Goal: Task Accomplishment & Management: Complete application form

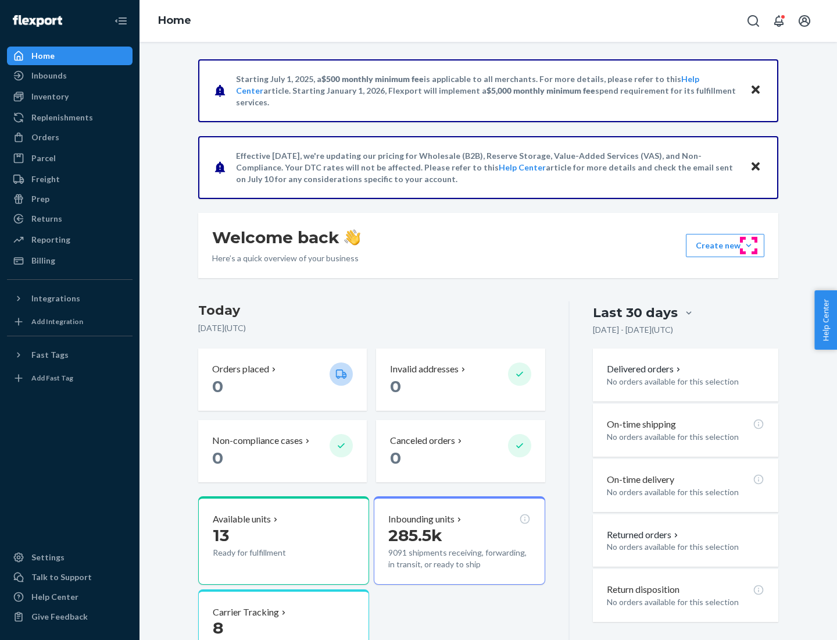
click at [749, 245] on button "Create new Create new inbound Create new order Create new product" at bounding box center [725, 245] width 78 height 23
click at [70, 76] on div "Inbounds" at bounding box center [69, 75] width 123 height 16
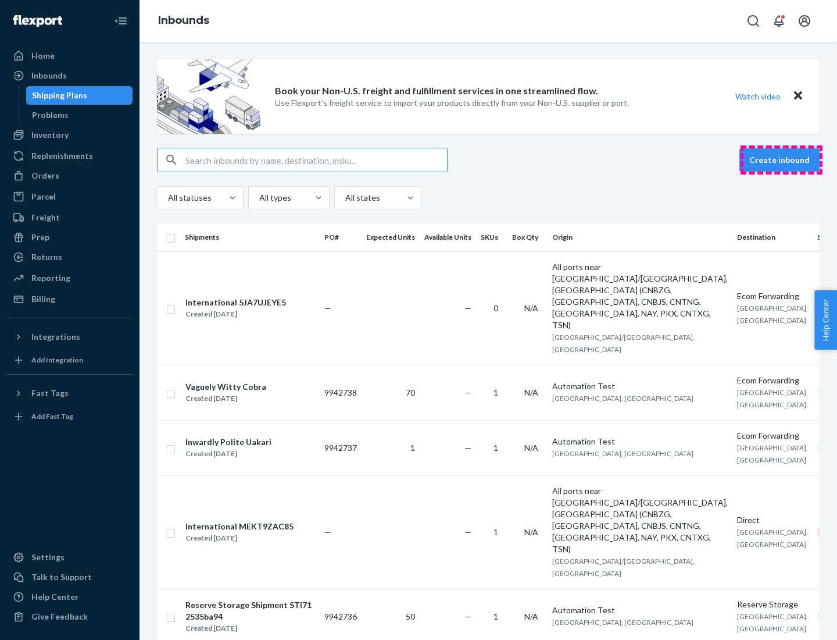
click at [781, 160] on button "Create inbound" at bounding box center [780, 159] width 80 height 23
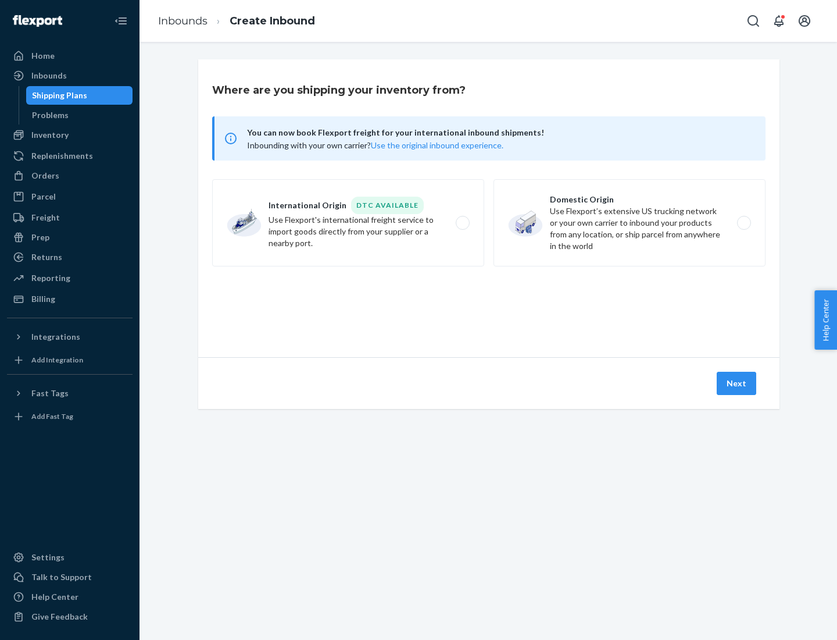
click at [630, 223] on label "Domestic Origin Use Flexport’s extensive US trucking network or your own carrie…" at bounding box center [630, 222] width 272 height 87
click at [744, 223] on input "Domestic Origin Use Flexport’s extensive US trucking network or your own carrie…" at bounding box center [748, 223] width 8 height 8
radio input "true"
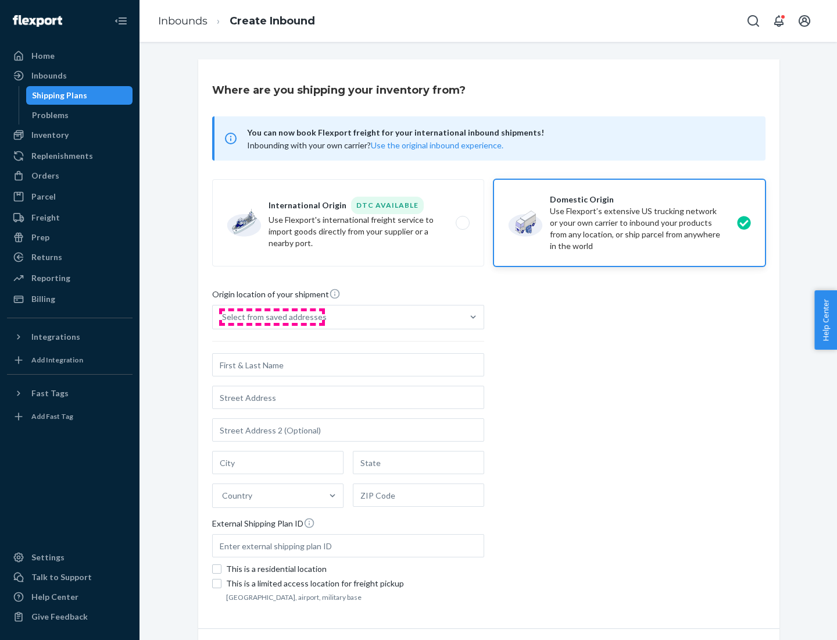
click at [272, 317] on div "Select from saved addresses" at bounding box center [274, 317] width 105 height 12
click at [223, 317] on input "Select from saved addresses" at bounding box center [222, 317] width 1 height 12
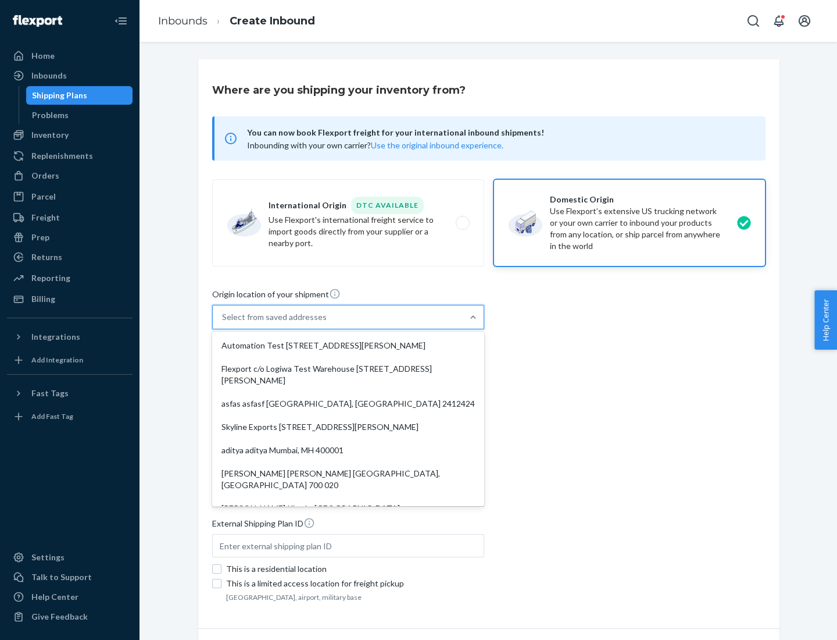
scroll to position [5, 0]
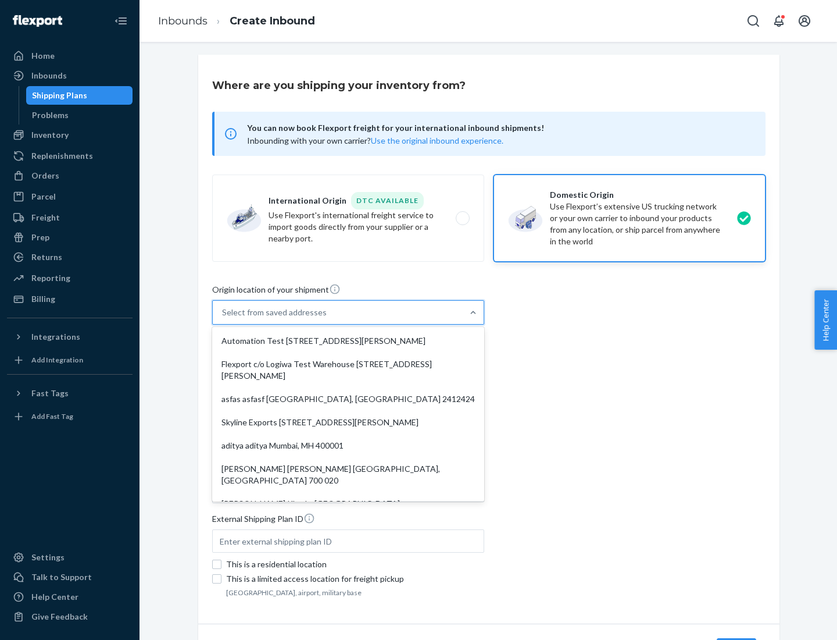
click at [348, 341] on div "Automation Test [STREET_ADDRESS][PERSON_NAME]" at bounding box center [348, 340] width 267 height 23
click at [223, 318] on input "option Automation Test [STREET_ADDRESS][PERSON_NAME]. 9 results available. Use …" at bounding box center [222, 312] width 1 height 12
type input "Automation Test"
type input "9th Floor"
type input "[GEOGRAPHIC_DATA]"
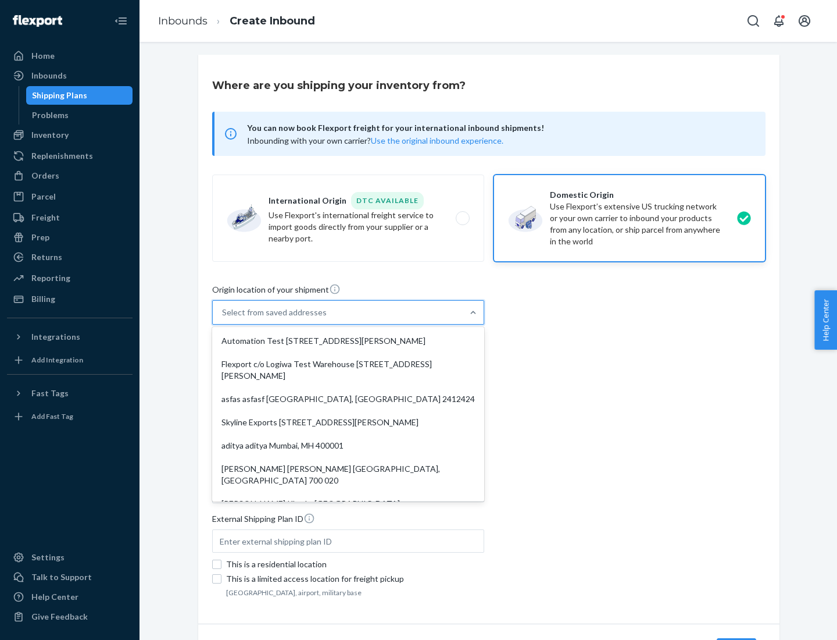
type input "CA"
type input "94104"
type input "[STREET_ADDRESS][PERSON_NAME]"
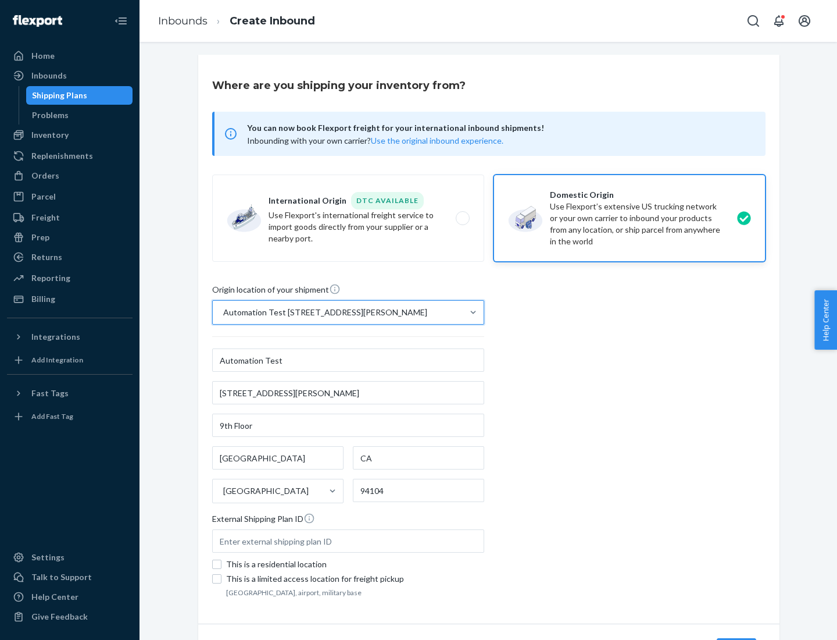
scroll to position [68, 0]
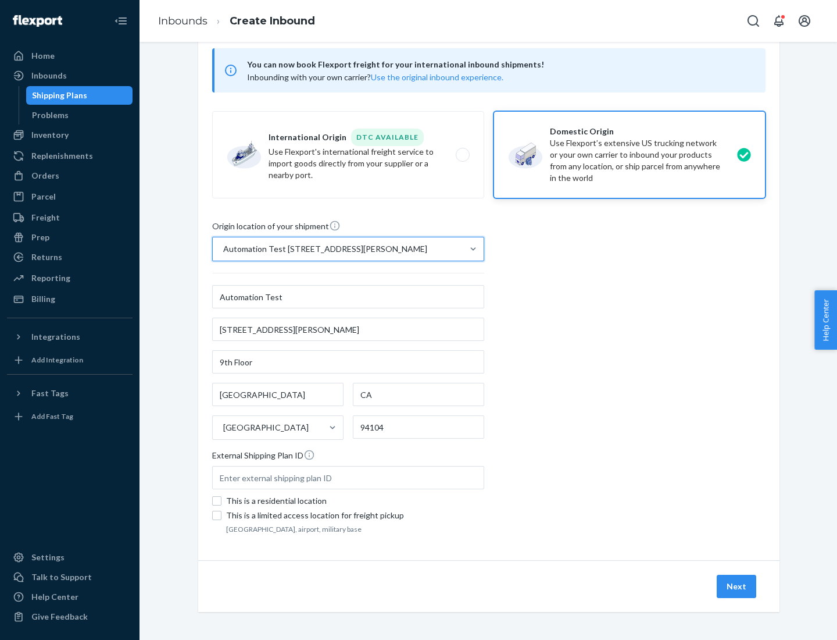
click at [737, 586] on button "Next" at bounding box center [737, 585] width 40 height 23
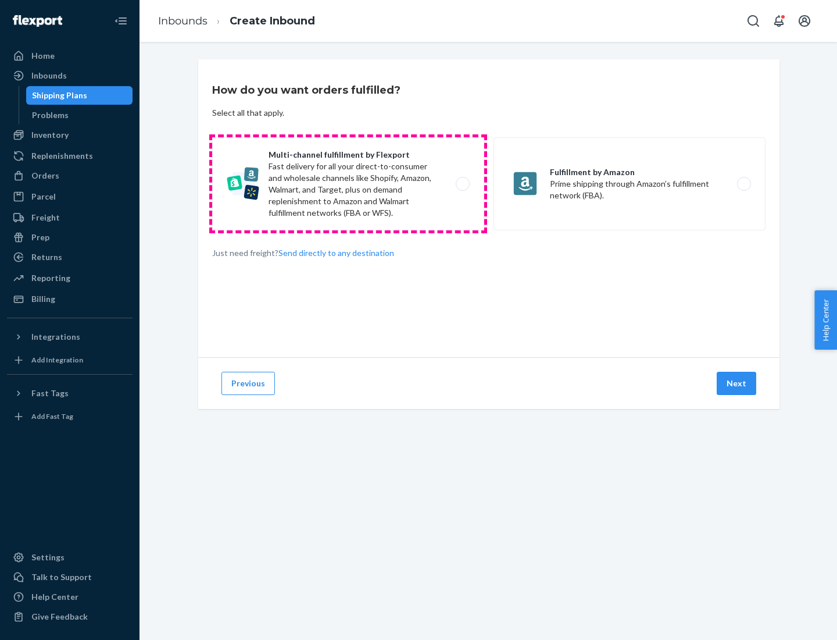
click at [348, 184] on label "Multi-channel fulfillment by Flexport Fast delivery for all your direct-to-cons…" at bounding box center [348, 183] width 272 height 93
click at [462, 184] on input "Multi-channel fulfillment by Flexport Fast delivery for all your direct-to-cons…" at bounding box center [466, 184] width 8 height 8
radio input "true"
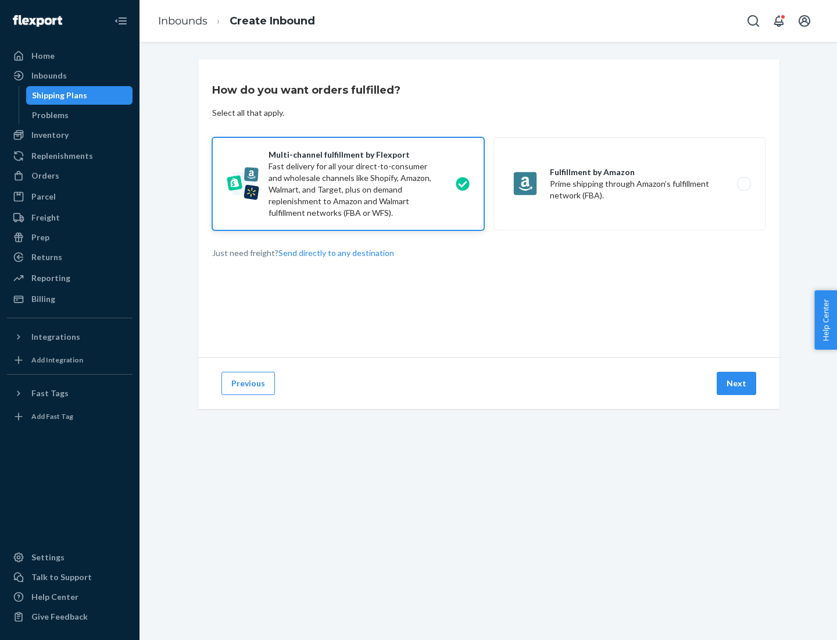
click at [737, 383] on button "Next" at bounding box center [737, 383] width 40 height 23
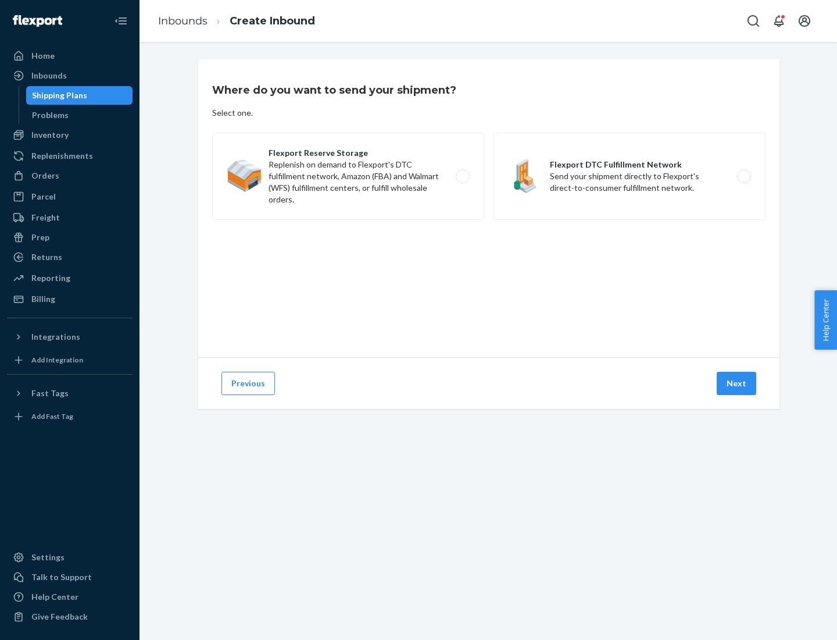
click at [630, 176] on label "Flexport DTC Fulfillment Network Send your shipment directly to Flexport's dire…" at bounding box center [630, 176] width 272 height 87
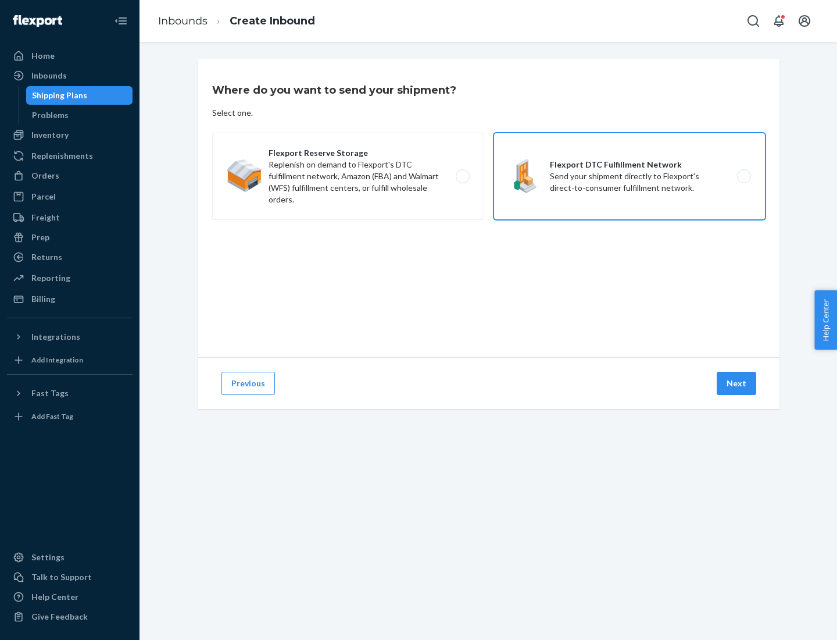
click at [744, 176] on input "Flexport DTC Fulfillment Network Send your shipment directly to Flexport's dire…" at bounding box center [748, 177] width 8 height 8
radio input "true"
click at [737, 383] on button "Next" at bounding box center [737, 383] width 40 height 23
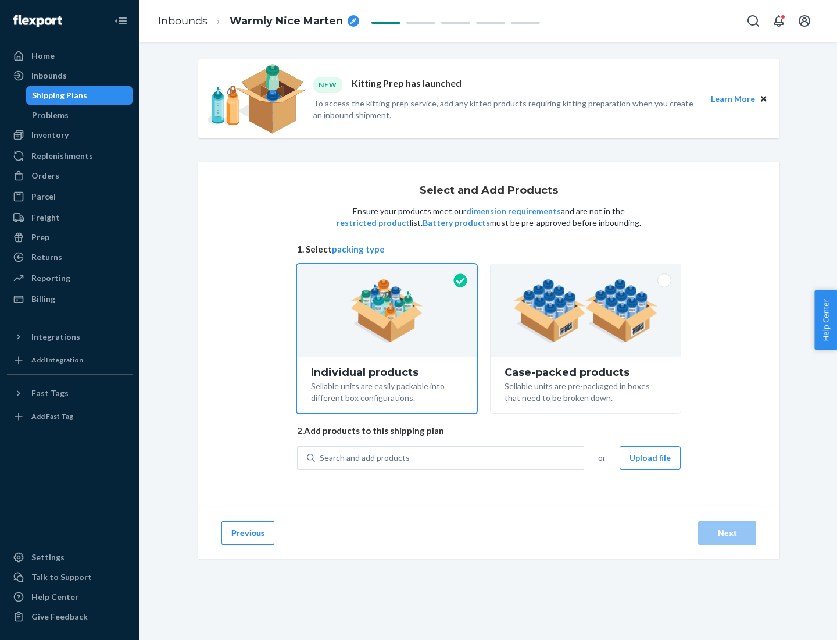
click at [586, 310] on img at bounding box center [585, 311] width 145 height 64
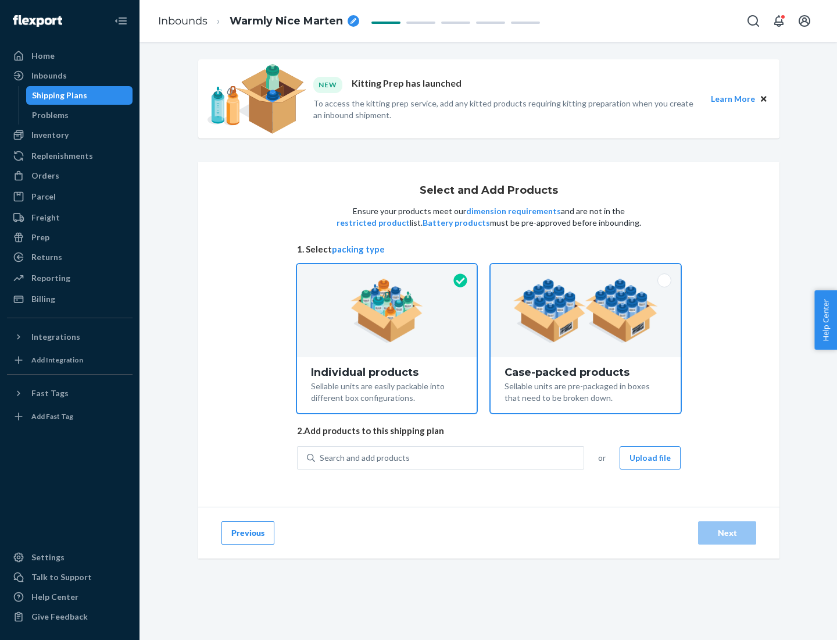
click at [586, 272] on input "Case-packed products Sellable units are pre-packaged in boxes that need to be b…" at bounding box center [586, 268] width 8 height 8
radio input "true"
radio input "false"
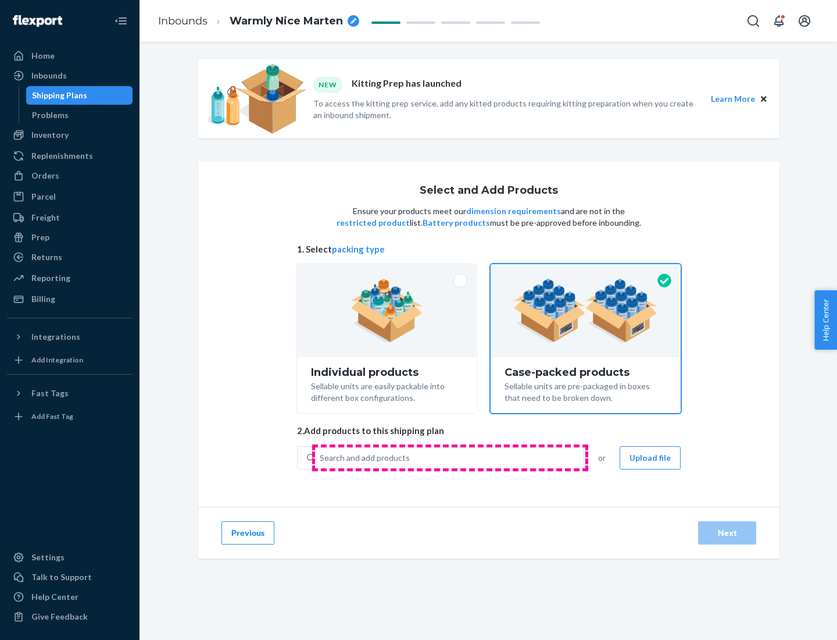
click at [450, 457] on div "Search and add products" at bounding box center [449, 457] width 269 height 21
click at [321, 457] on input "Search and add products" at bounding box center [320, 458] width 1 height 12
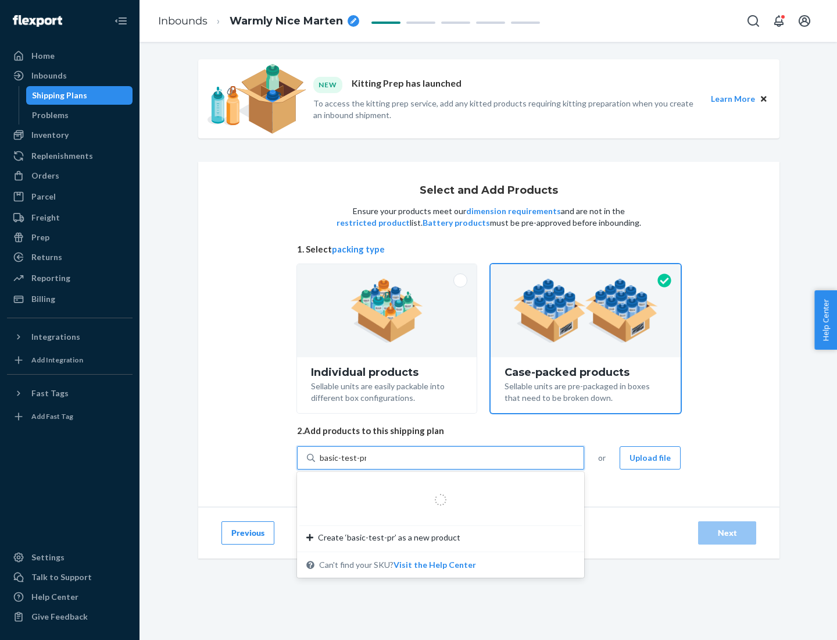
type input "basic-test-product-1"
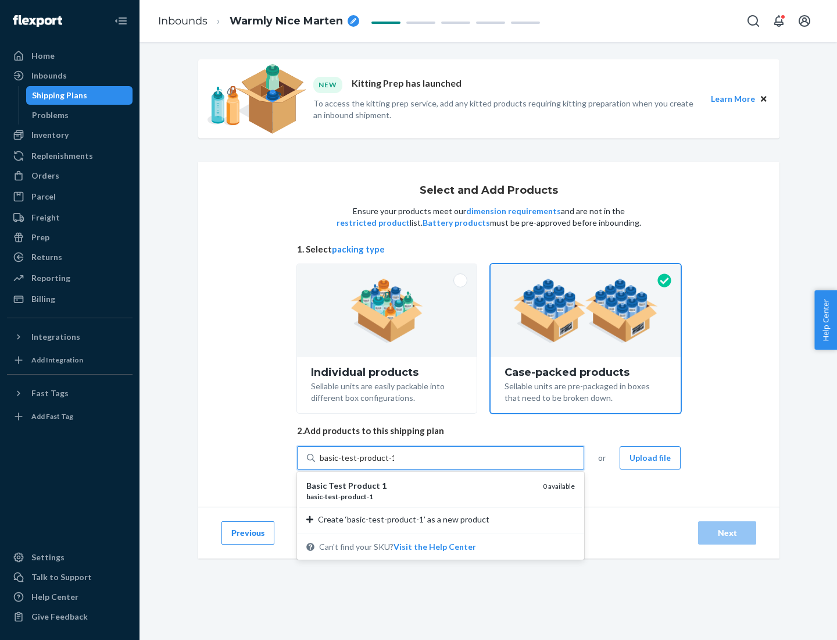
click at [420, 496] on div "basic - test - product - 1" at bounding box center [419, 496] width 227 height 10
click at [394, 463] on input "basic-test-product-1" at bounding box center [357, 458] width 74 height 12
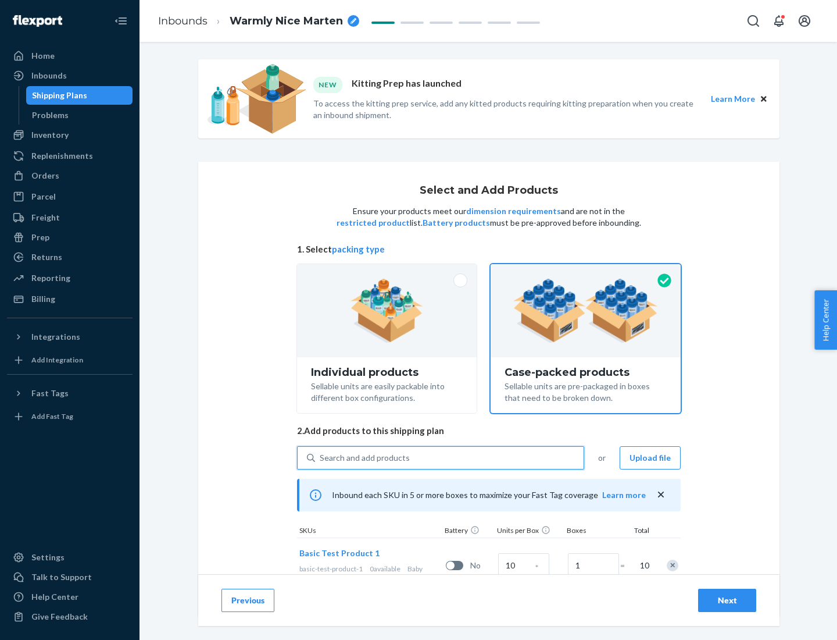
scroll to position [42, 0]
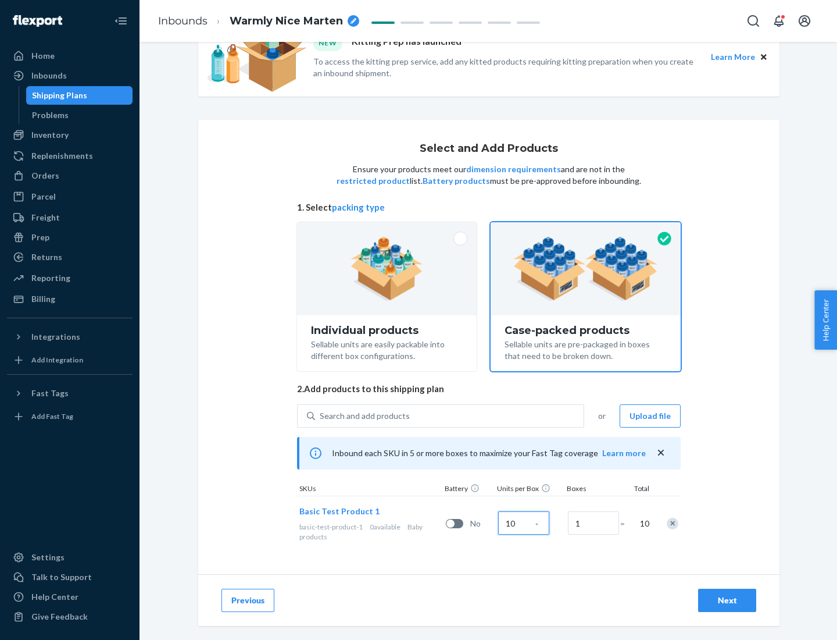
type input "10"
type input "7"
click at [727, 600] on div "Next" at bounding box center [727, 600] width 38 height 12
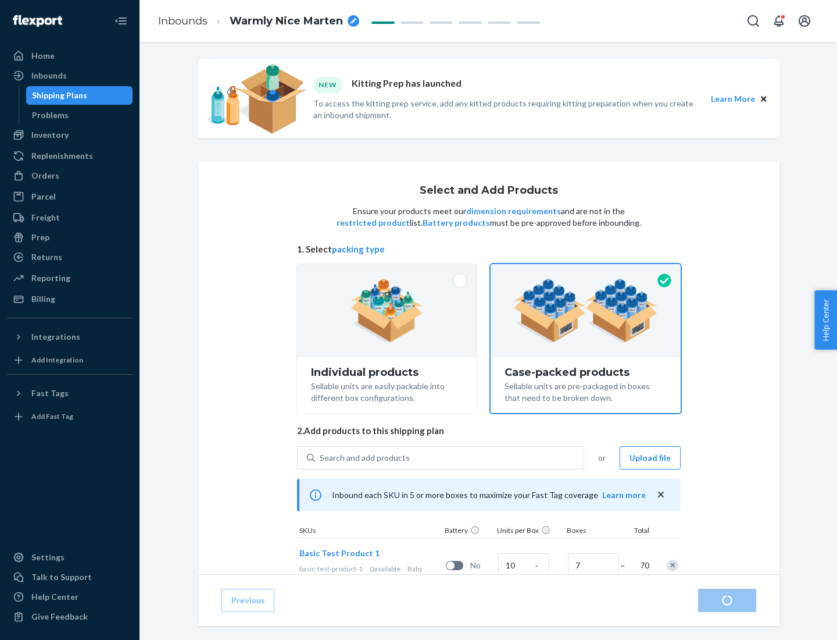
radio input "true"
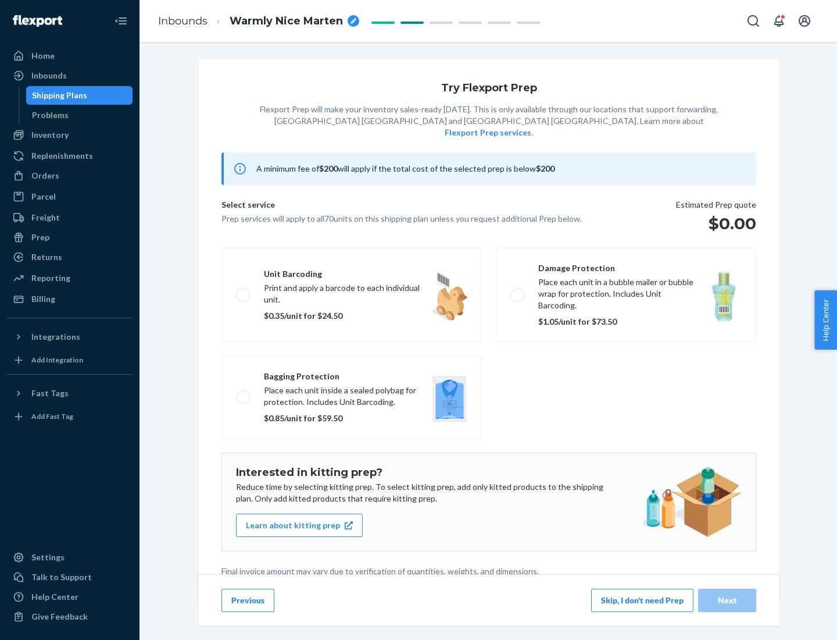
scroll to position [3, 0]
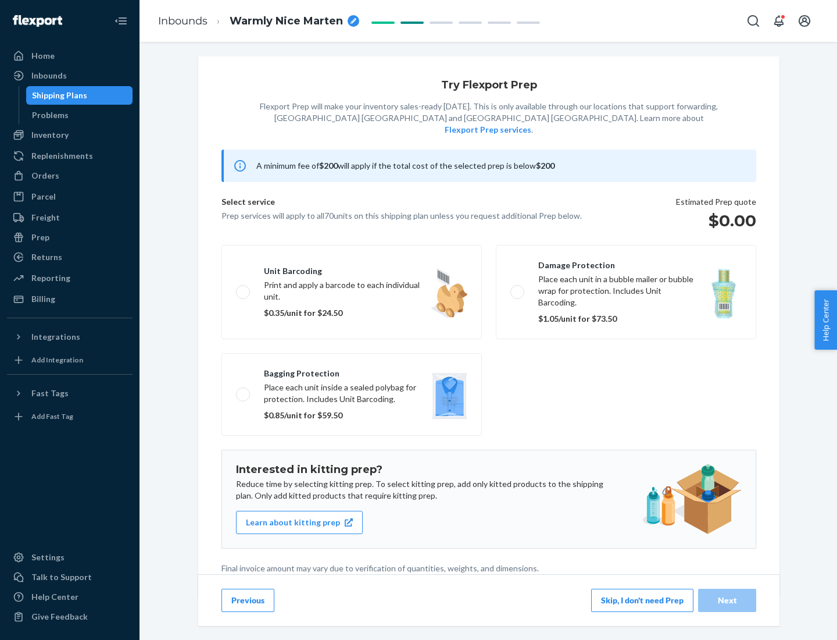
click at [352, 370] on label "Bagging protection Place each unit inside a sealed polybag for protection. Incl…" at bounding box center [352, 394] width 260 height 83
click at [244, 390] on input "Bagging protection Place each unit inside a sealed polybag for protection. Incl…" at bounding box center [240, 394] width 8 height 8
checkbox input "true"
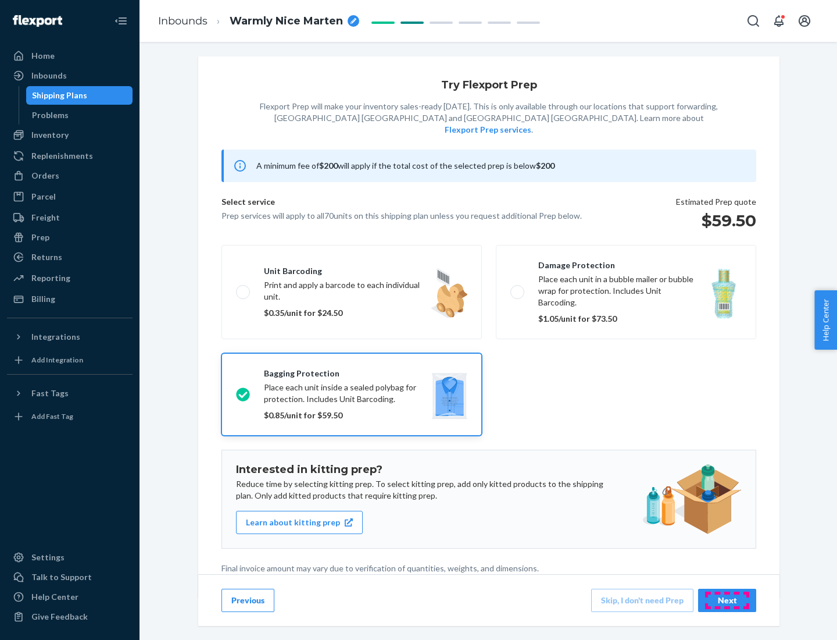
click at [727, 599] on div "Next" at bounding box center [727, 600] width 38 height 12
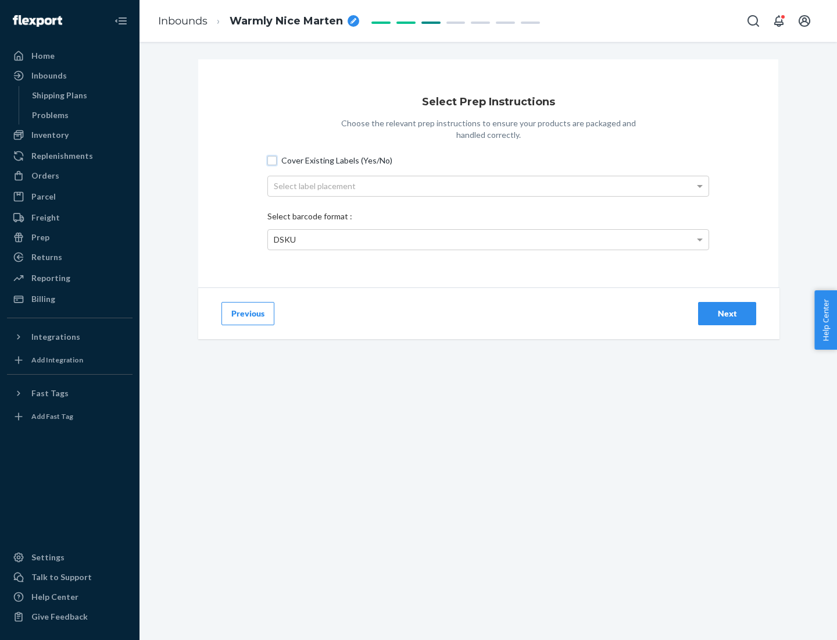
click at [272, 160] on input "Cover Existing Labels (Yes/No)" at bounding box center [271, 160] width 9 height 9
checkbox input "true"
click at [488, 185] on div "Select label placement" at bounding box center [488, 186] width 441 height 20
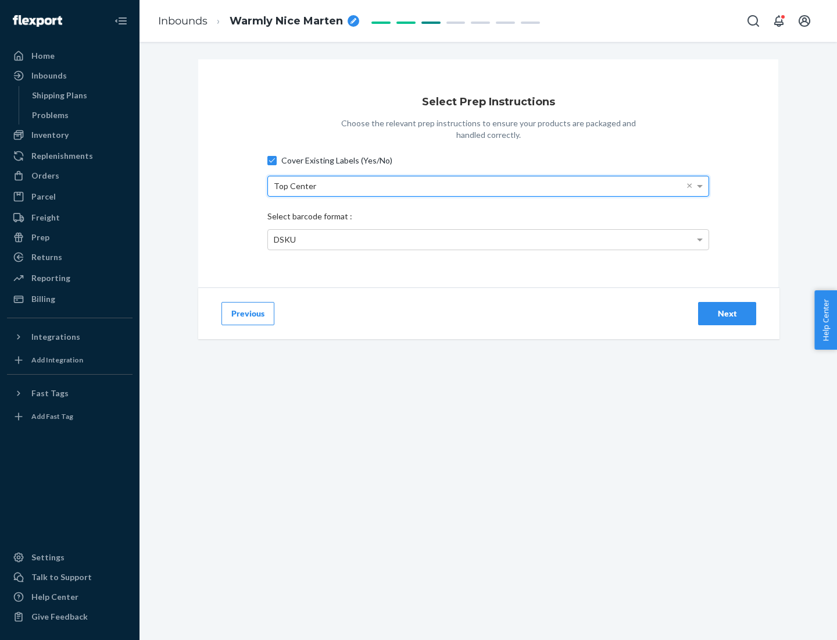
click at [488, 239] on div "DSKU" at bounding box center [488, 240] width 441 height 20
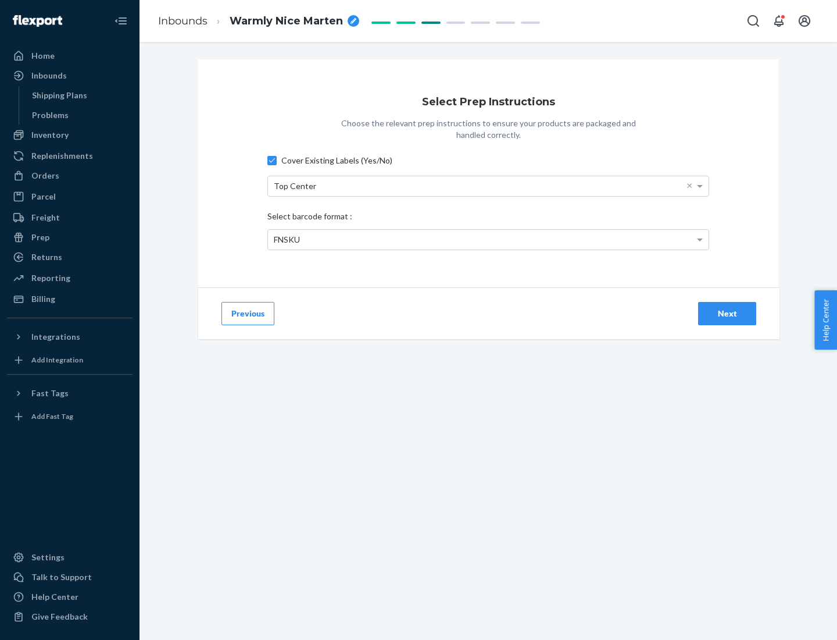
click at [727, 313] on div "Next" at bounding box center [727, 314] width 38 height 12
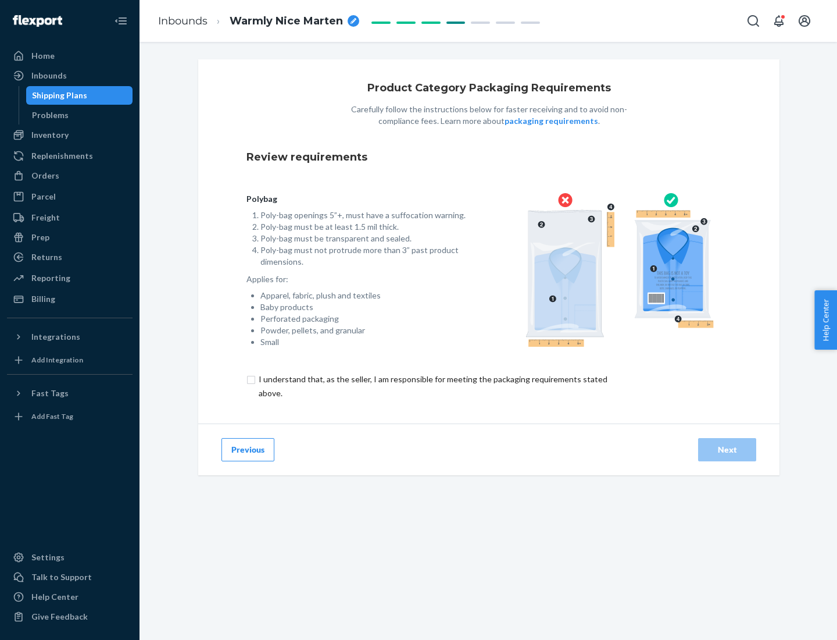
click at [432, 385] on input "checkbox" at bounding box center [440, 386] width 387 height 28
checkbox input "true"
click at [727, 449] on div "Next" at bounding box center [727, 450] width 38 height 12
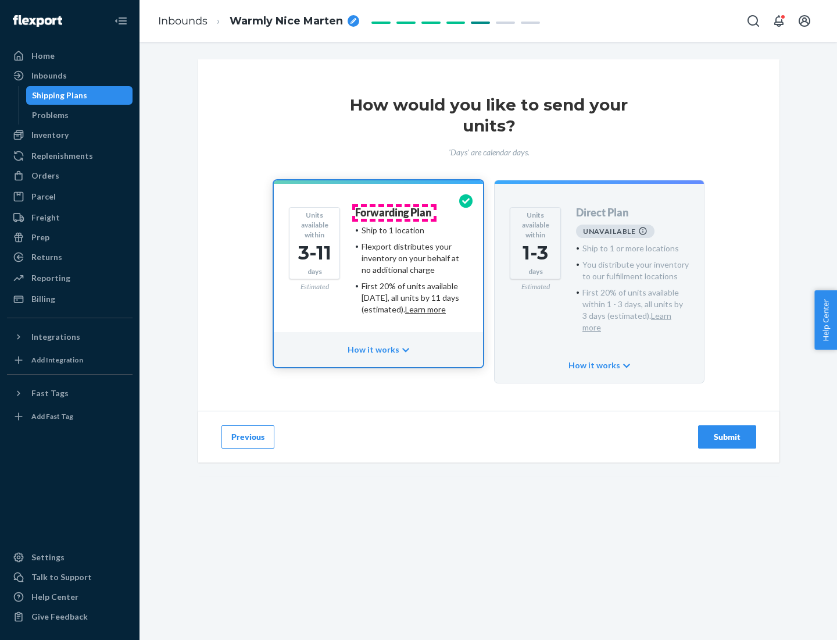
click at [394, 212] on h4 "Forwarding Plan" at bounding box center [393, 213] width 76 height 12
click at [727, 431] on div "Submit" at bounding box center [727, 437] width 38 height 12
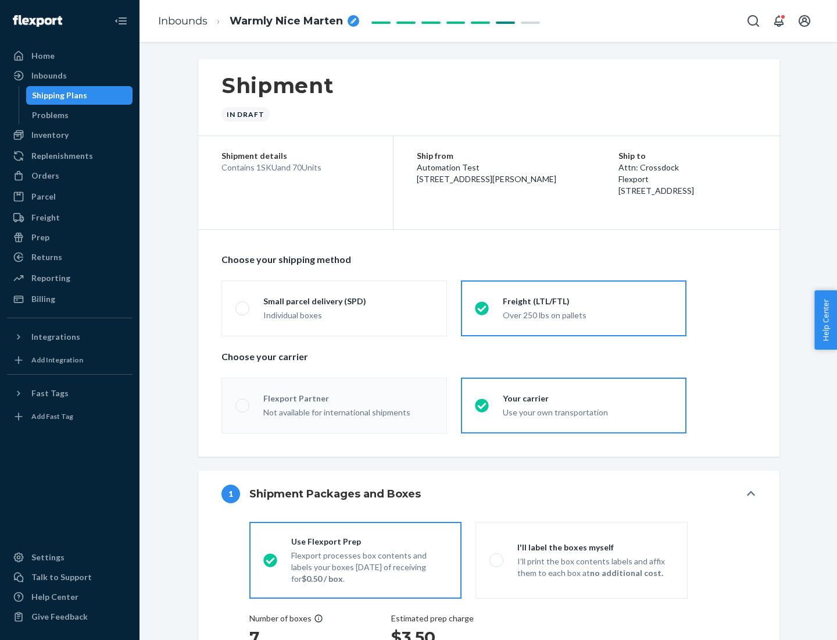
radio input "true"
radio input "false"
radio input "true"
radio input "false"
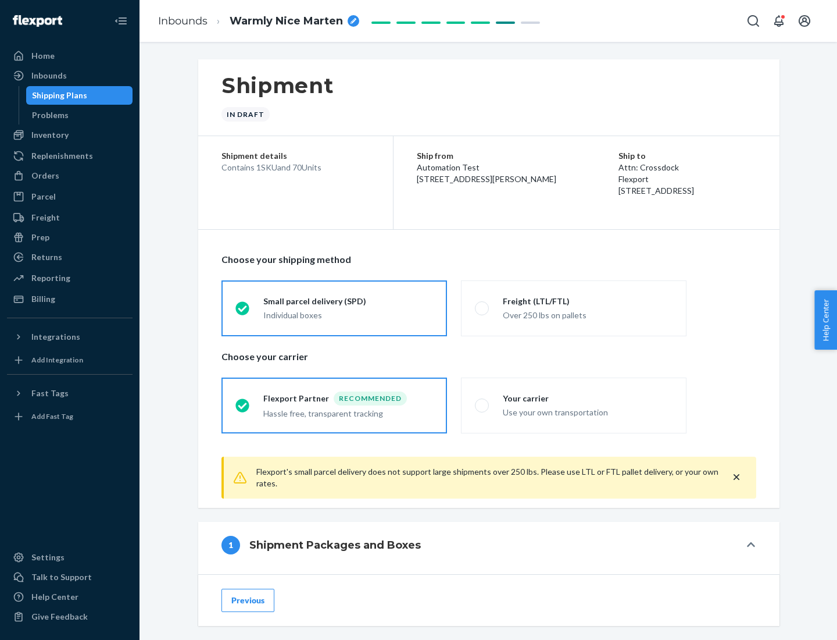
click at [348, 315] on div "Individual boxes" at bounding box center [348, 315] width 170 height 12
click at [243, 312] on input "Small parcel delivery (SPD) Individual boxes" at bounding box center [239, 308] width 8 height 8
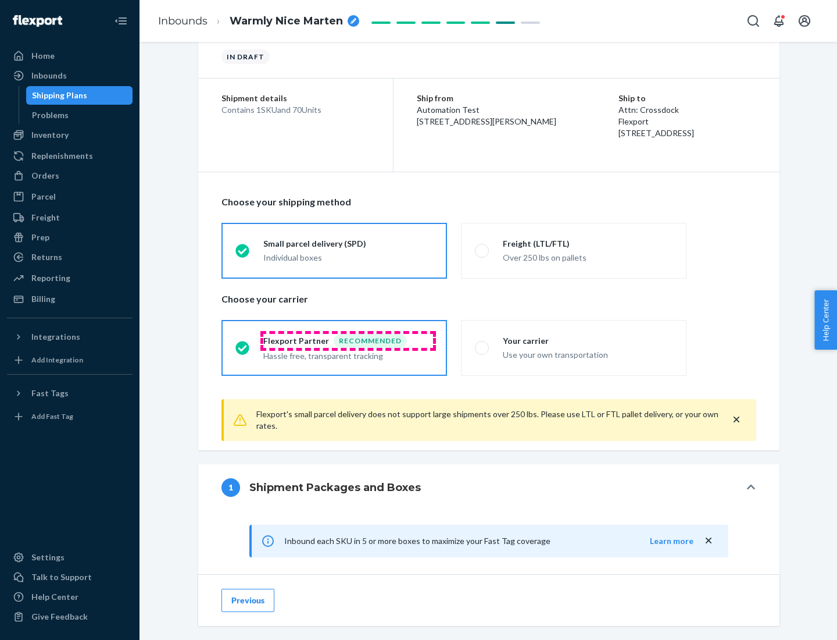
click at [348, 340] on div "Recommended" at bounding box center [370, 341] width 73 height 14
click at [243, 344] on input "Flexport Partner Recommended Hassle free, transparent tracking" at bounding box center [239, 348] width 8 height 8
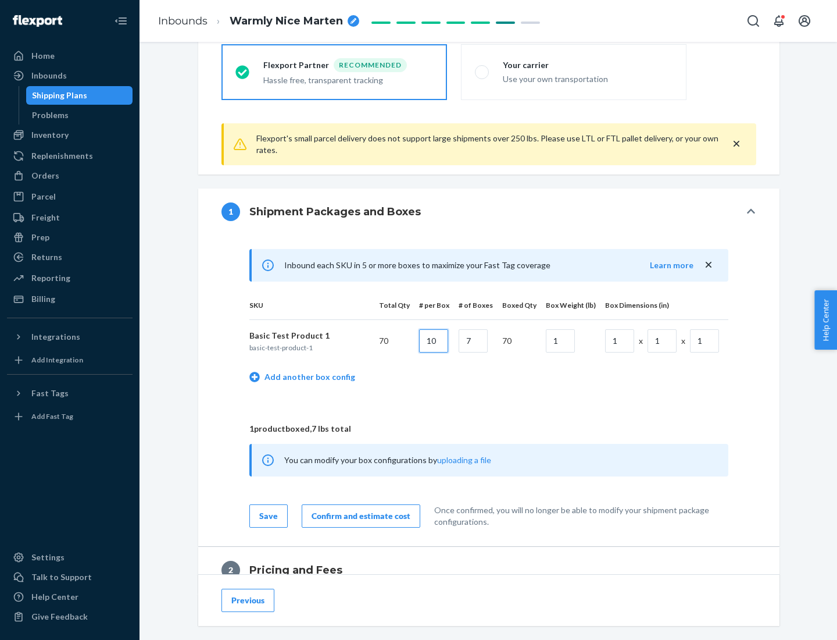
type input "10"
type input "7"
type input "1"
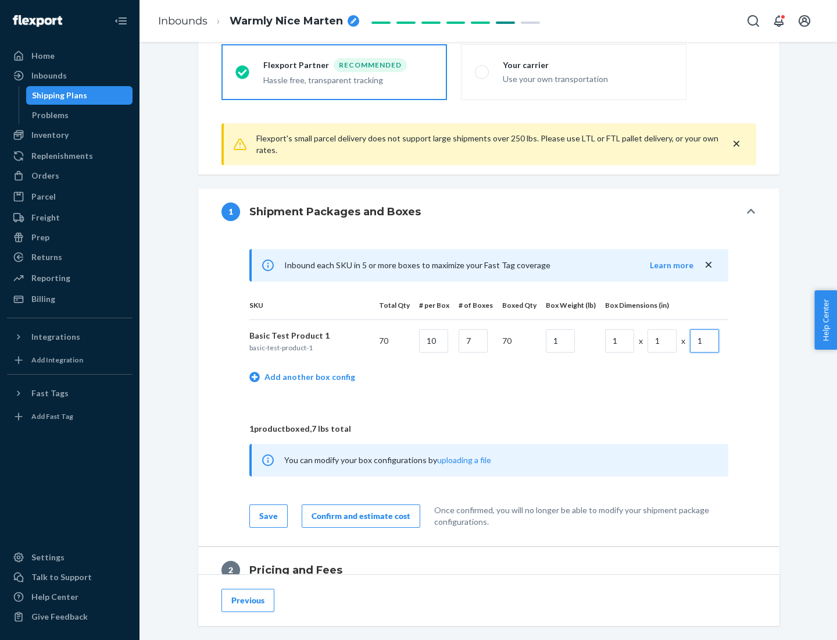
scroll to position [508, 0]
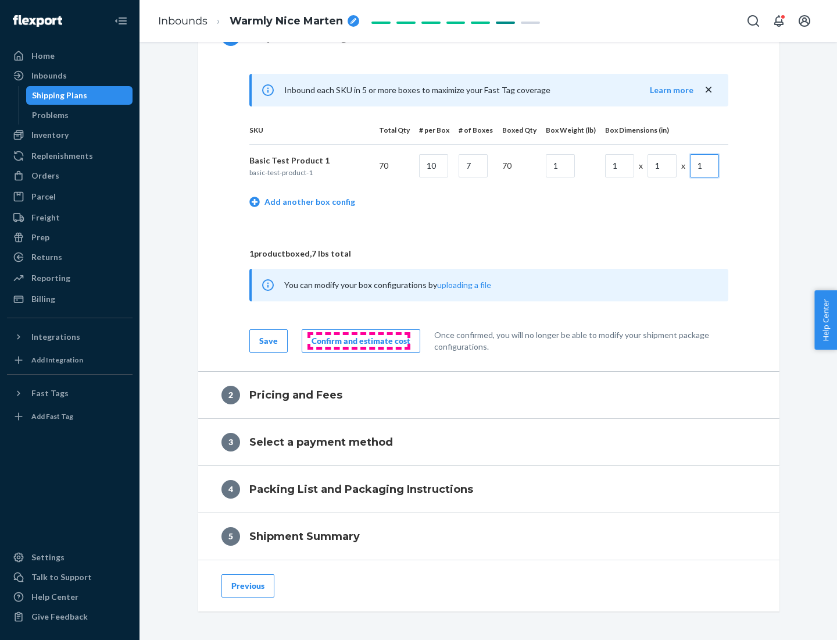
type input "1"
click at [359, 340] on div "Confirm and estimate cost" at bounding box center [361, 341] width 99 height 12
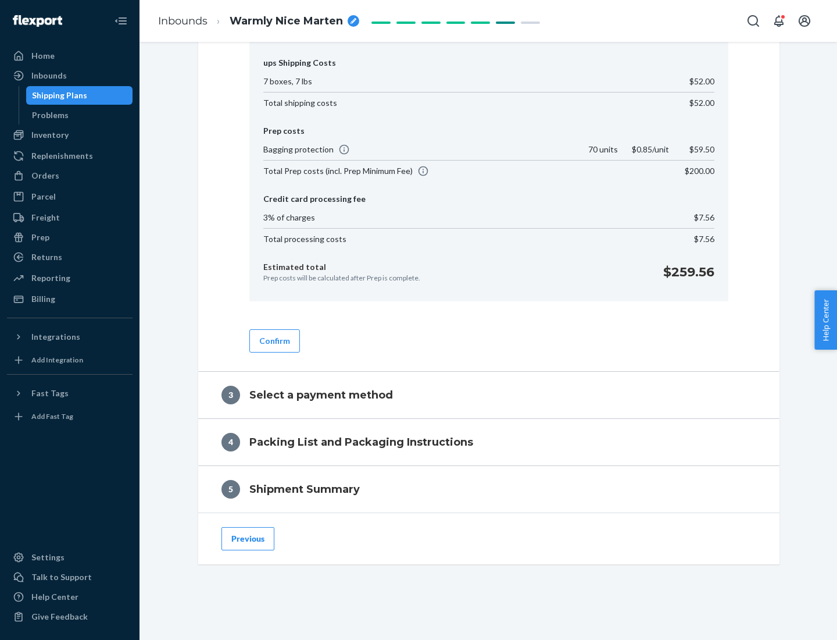
click at [274, 340] on button "Confirm" at bounding box center [274, 340] width 51 height 23
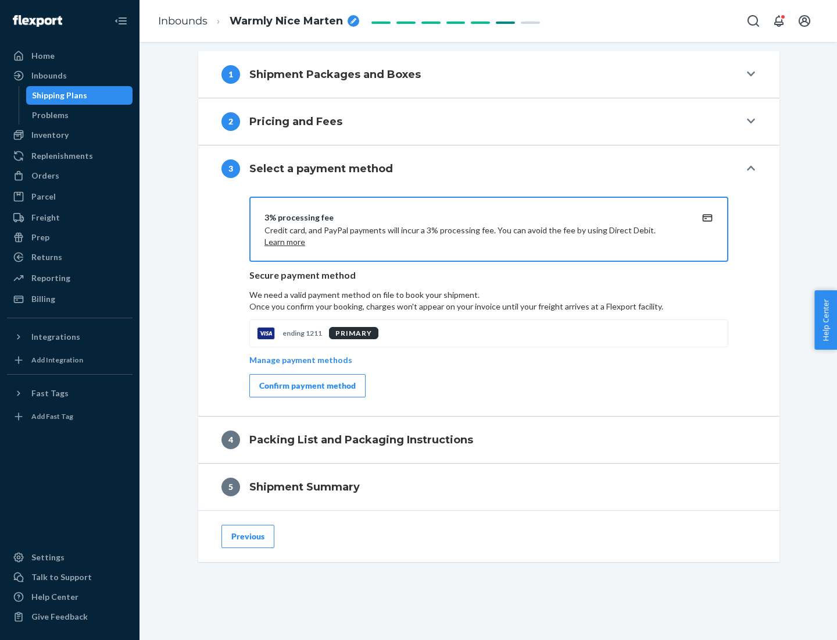
scroll to position [470, 0]
click at [306, 385] on div "Confirm payment method" at bounding box center [307, 386] width 97 height 12
